Goal: Find specific page/section: Find specific page/section

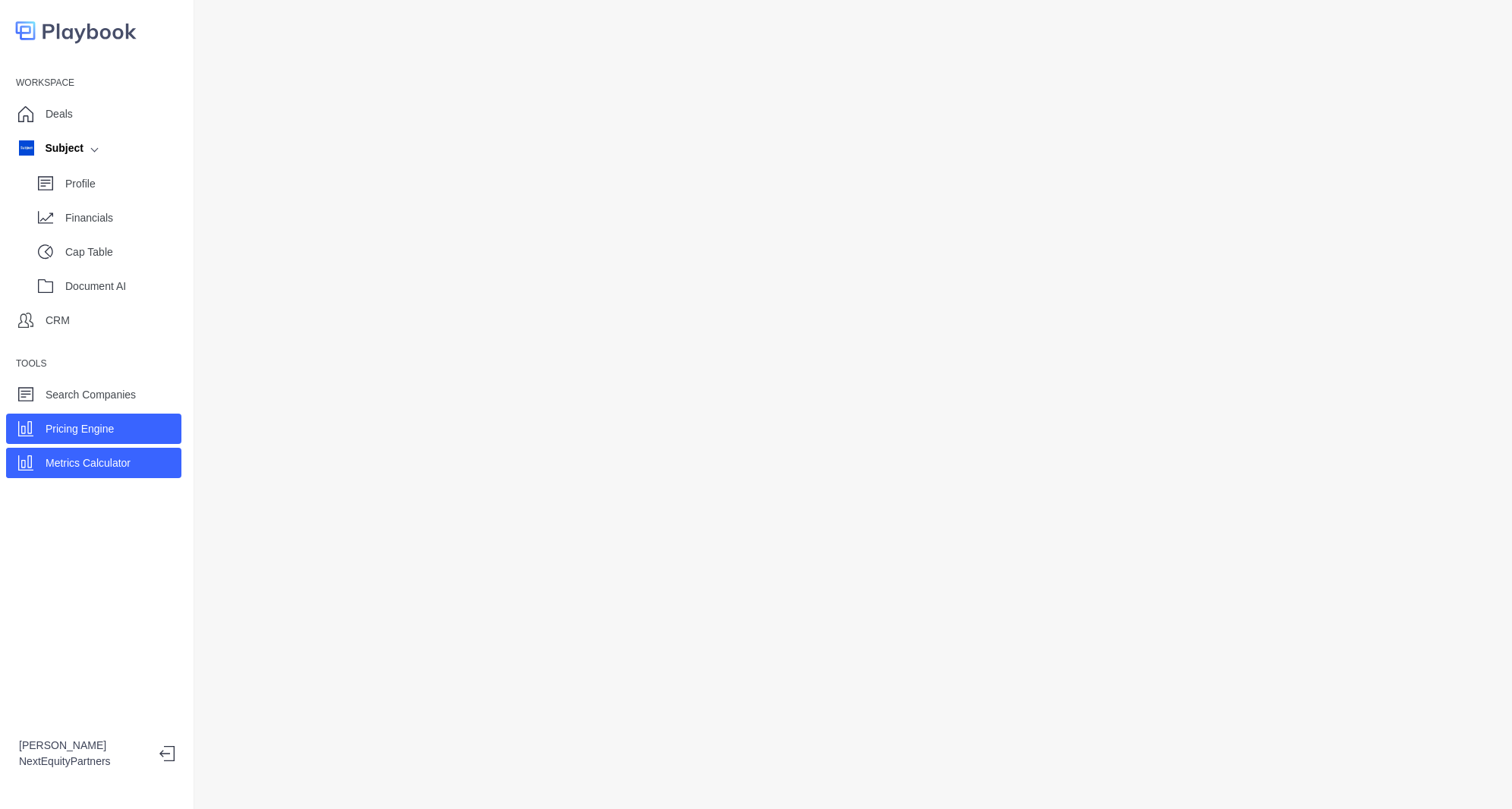
click at [91, 415] on div "Pricing Engine" at bounding box center [93, 429] width 175 height 31
click at [87, 110] on div "Deals" at bounding box center [93, 114] width 175 height 31
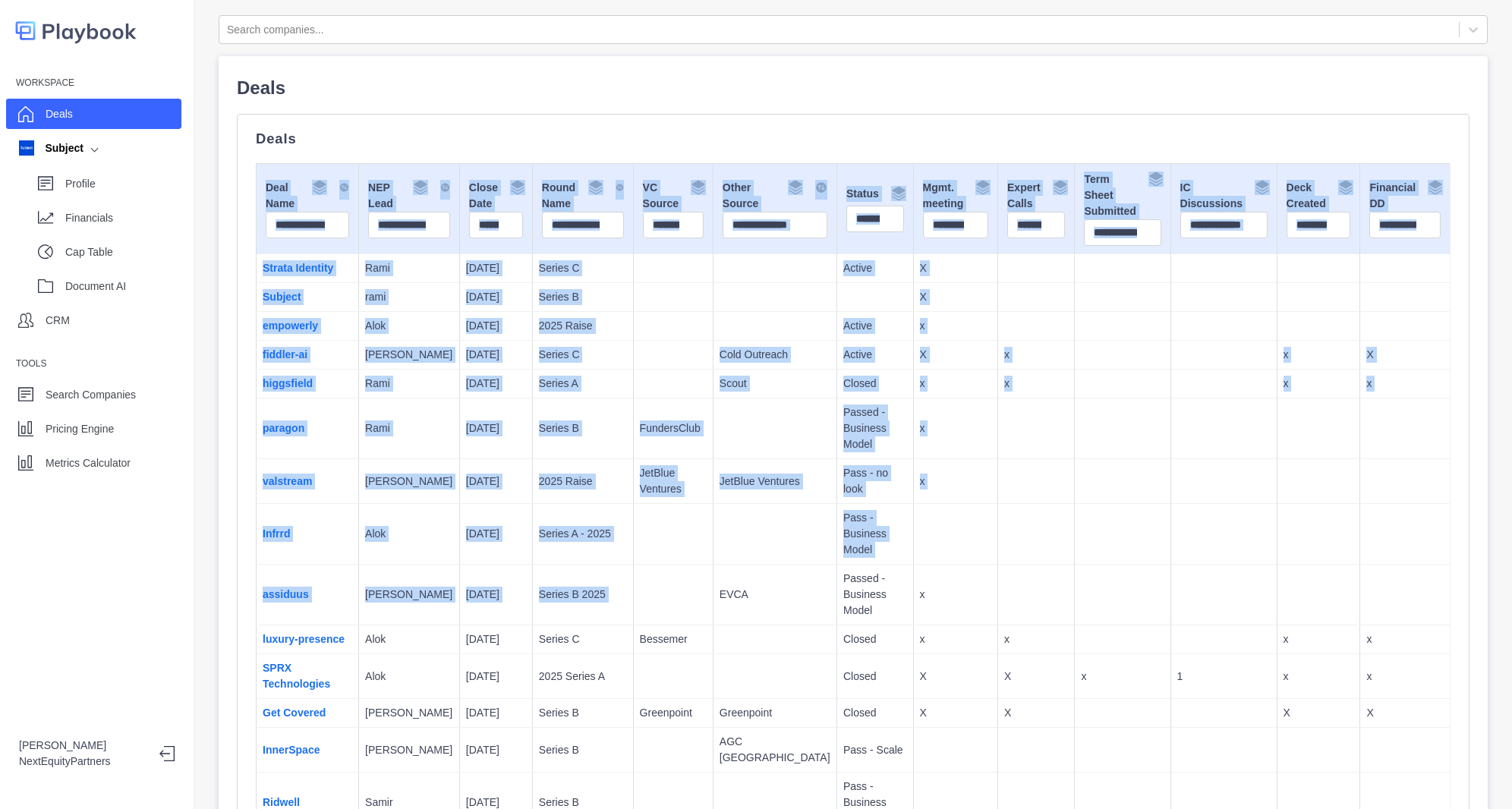
drag, startPoint x: 432, startPoint y: 196, endPoint x: 622, endPoint y: 549, distance: 400.9
click at [633, 565] on td at bounding box center [673, 595] width 80 height 61
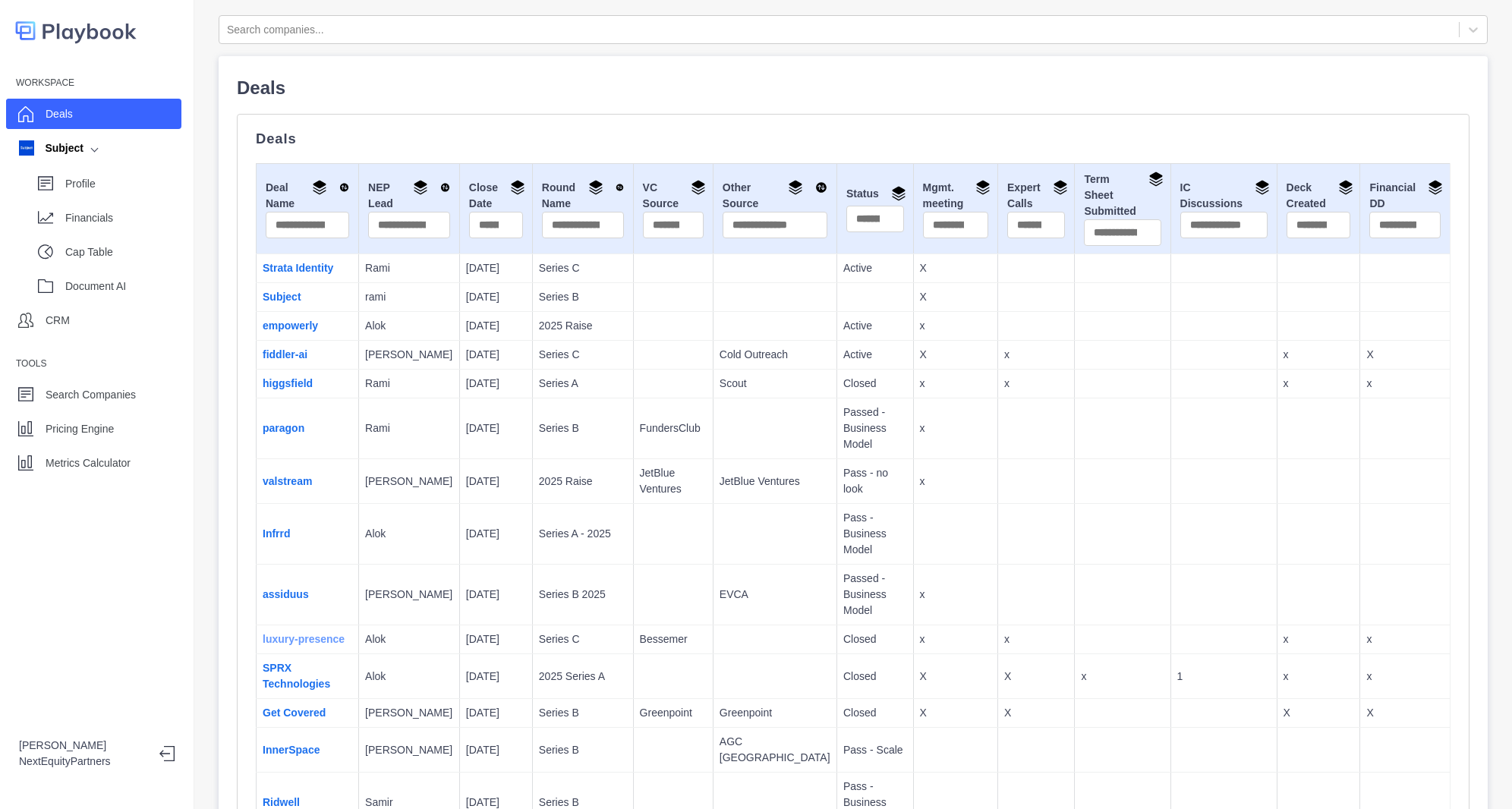
click at [318, 633] on link "luxury-presence" at bounding box center [304, 639] width 82 height 12
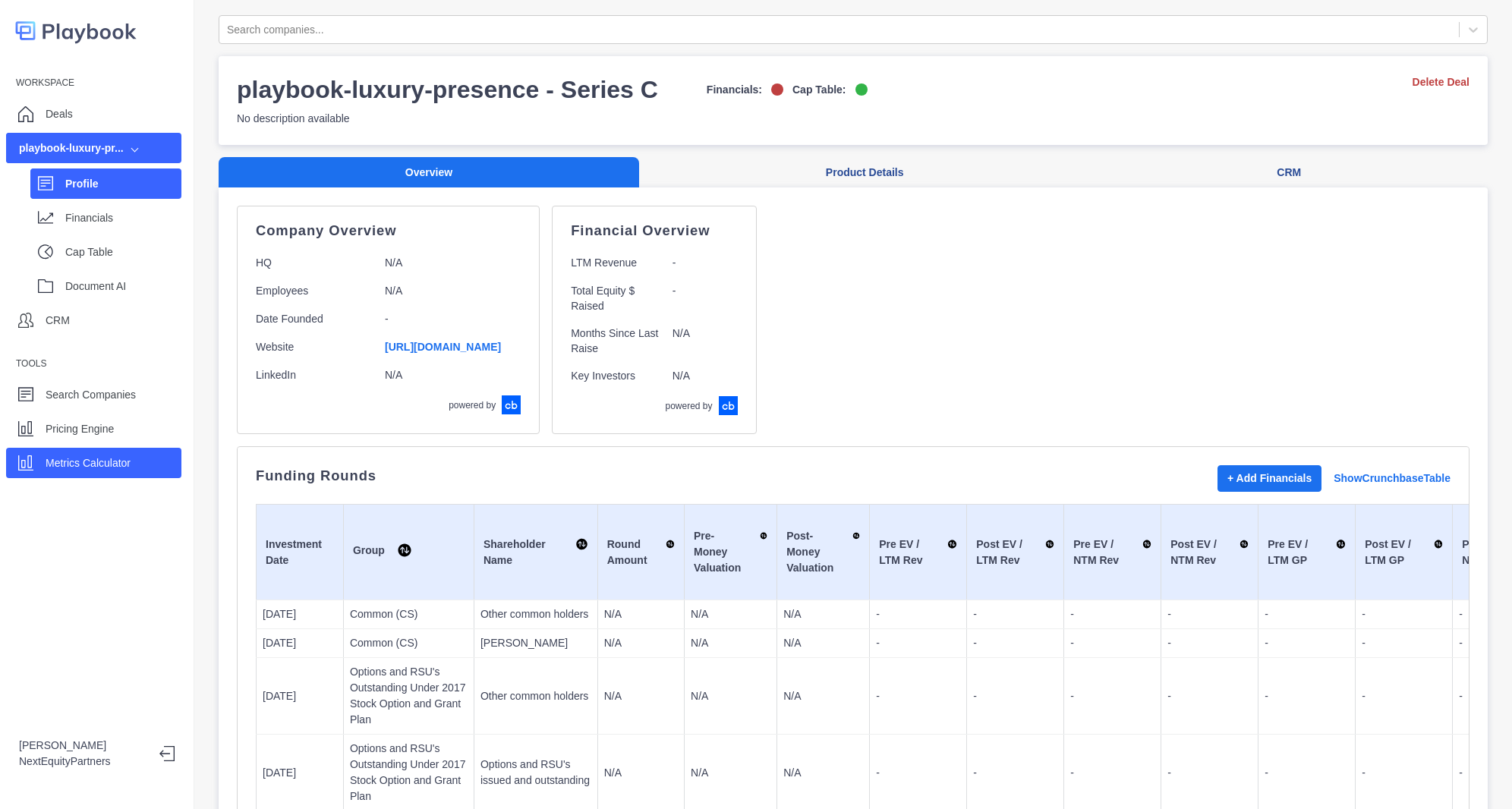
click at [95, 462] on p "Metrics Calculator" at bounding box center [88, 463] width 85 height 16
